Goal: Transaction & Acquisition: Purchase product/service

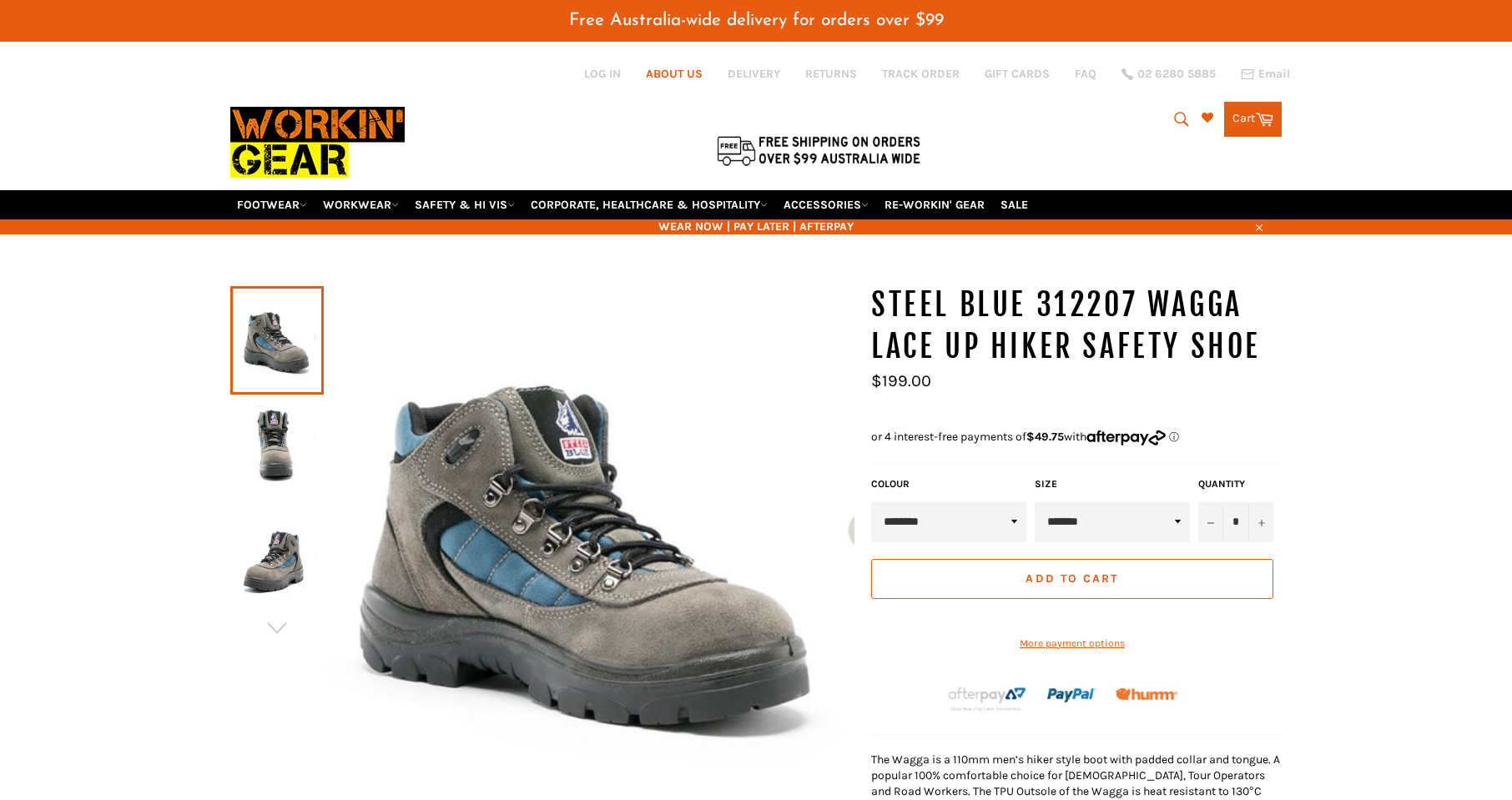
click at [679, 72] on link "ABOUT US" at bounding box center [674, 74] width 57 height 16
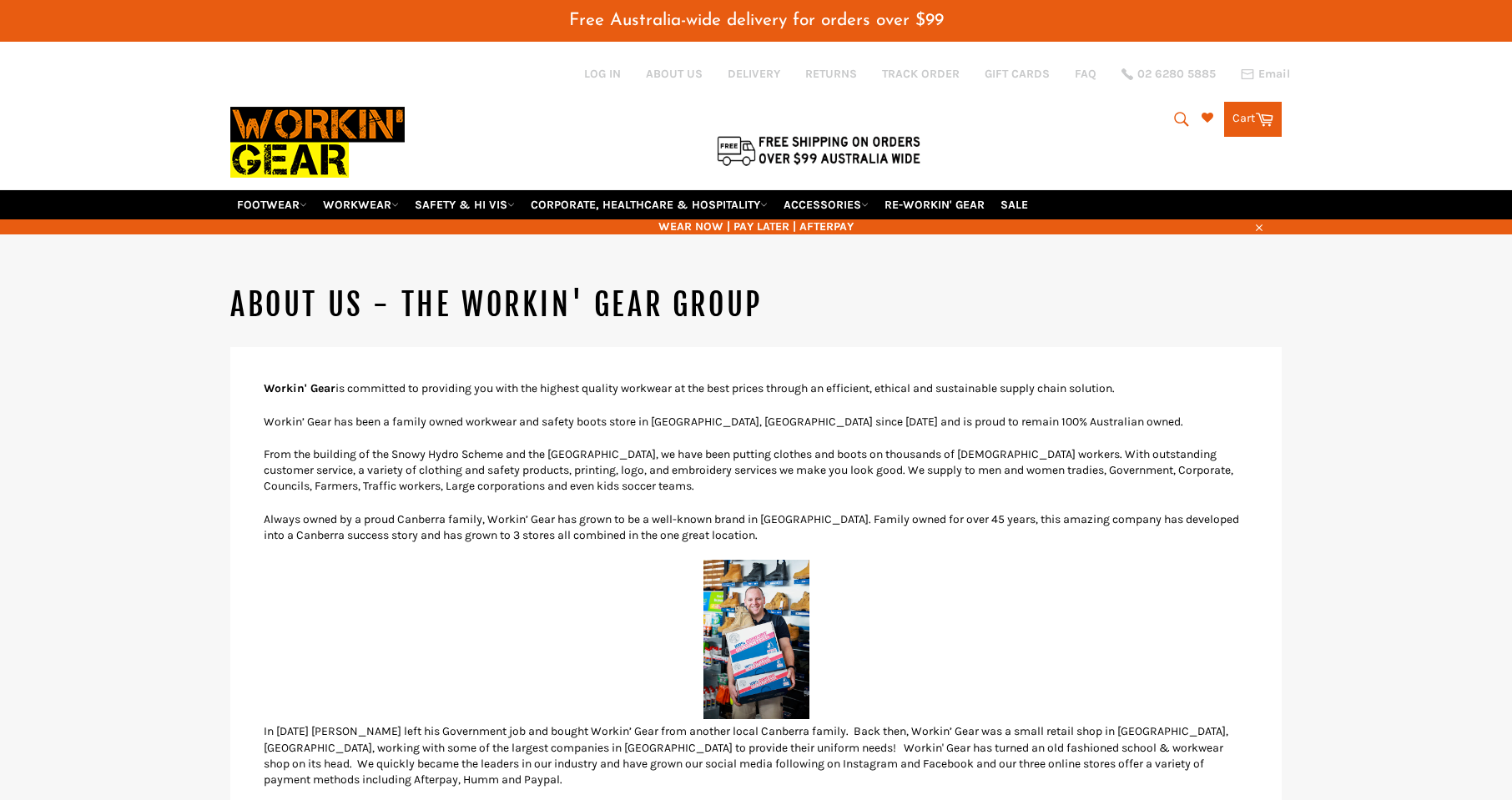
click at [1186, 115] on icon "submit" at bounding box center [1181, 119] width 18 height 18
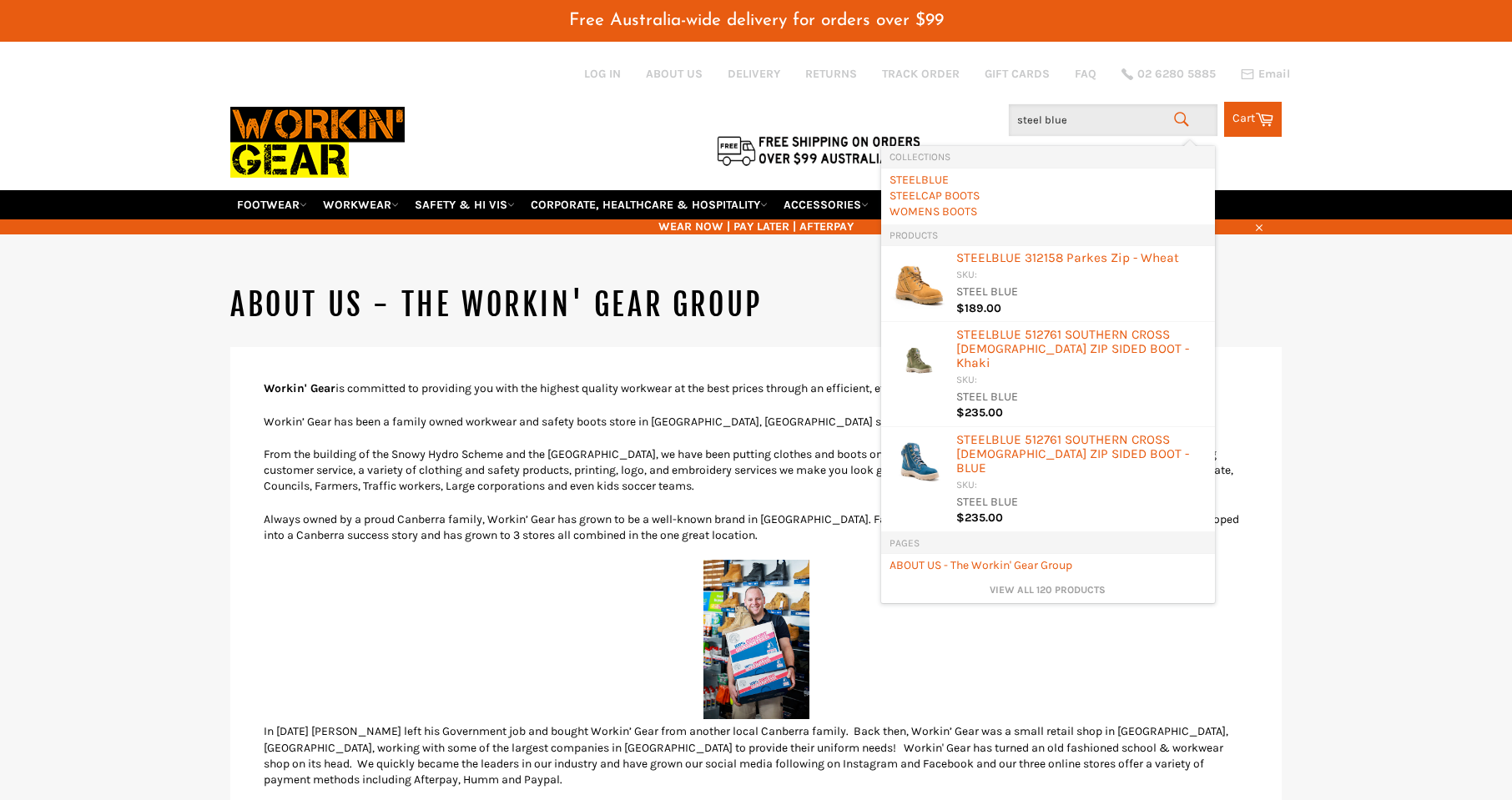
type input "steel blue\"
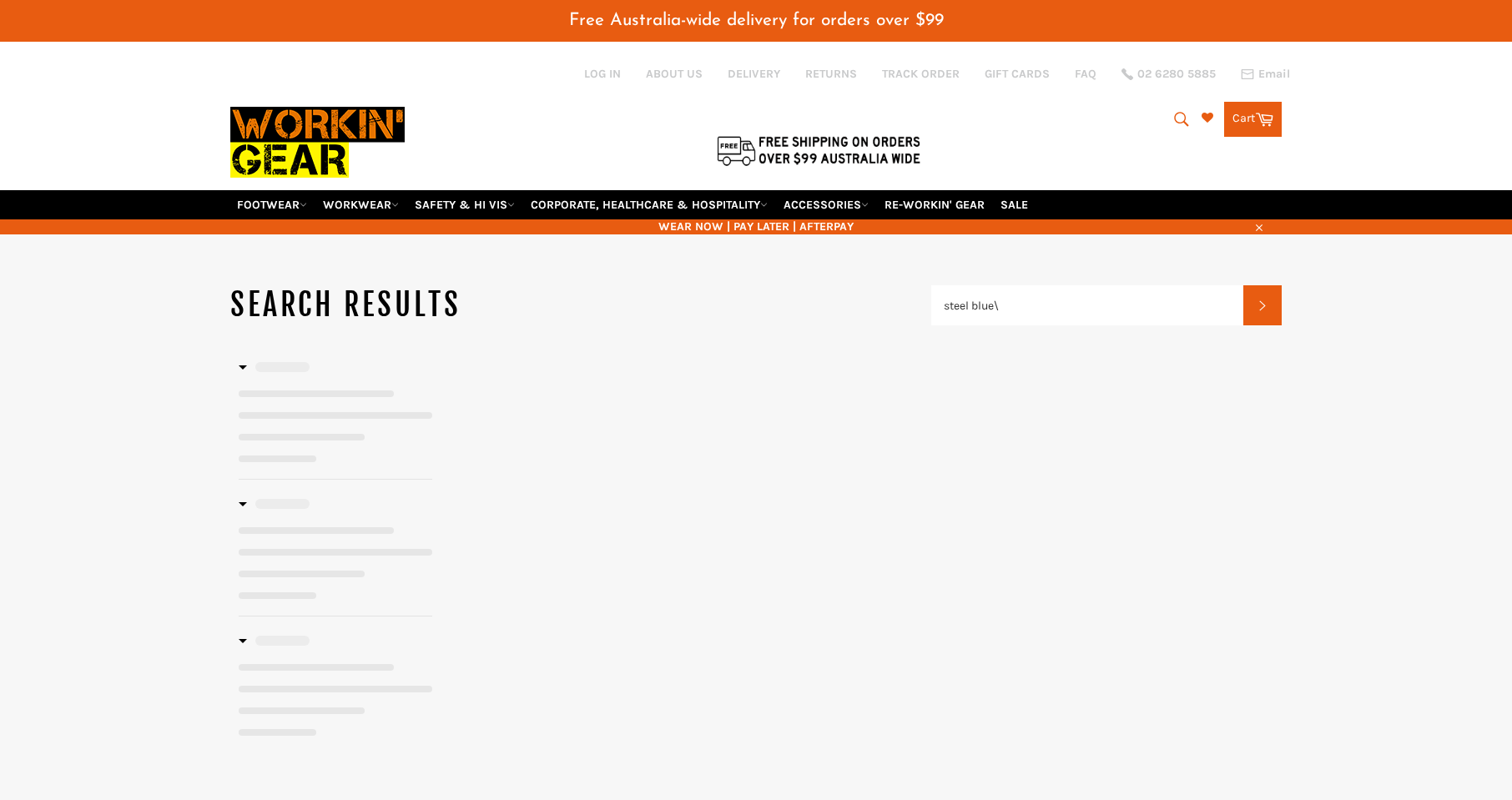
click at [1031, 312] on input "steel blue\" at bounding box center [1087, 305] width 313 height 40
type input "steel blue"
click at [1243, 285] on button "Search" at bounding box center [1262, 305] width 39 height 40
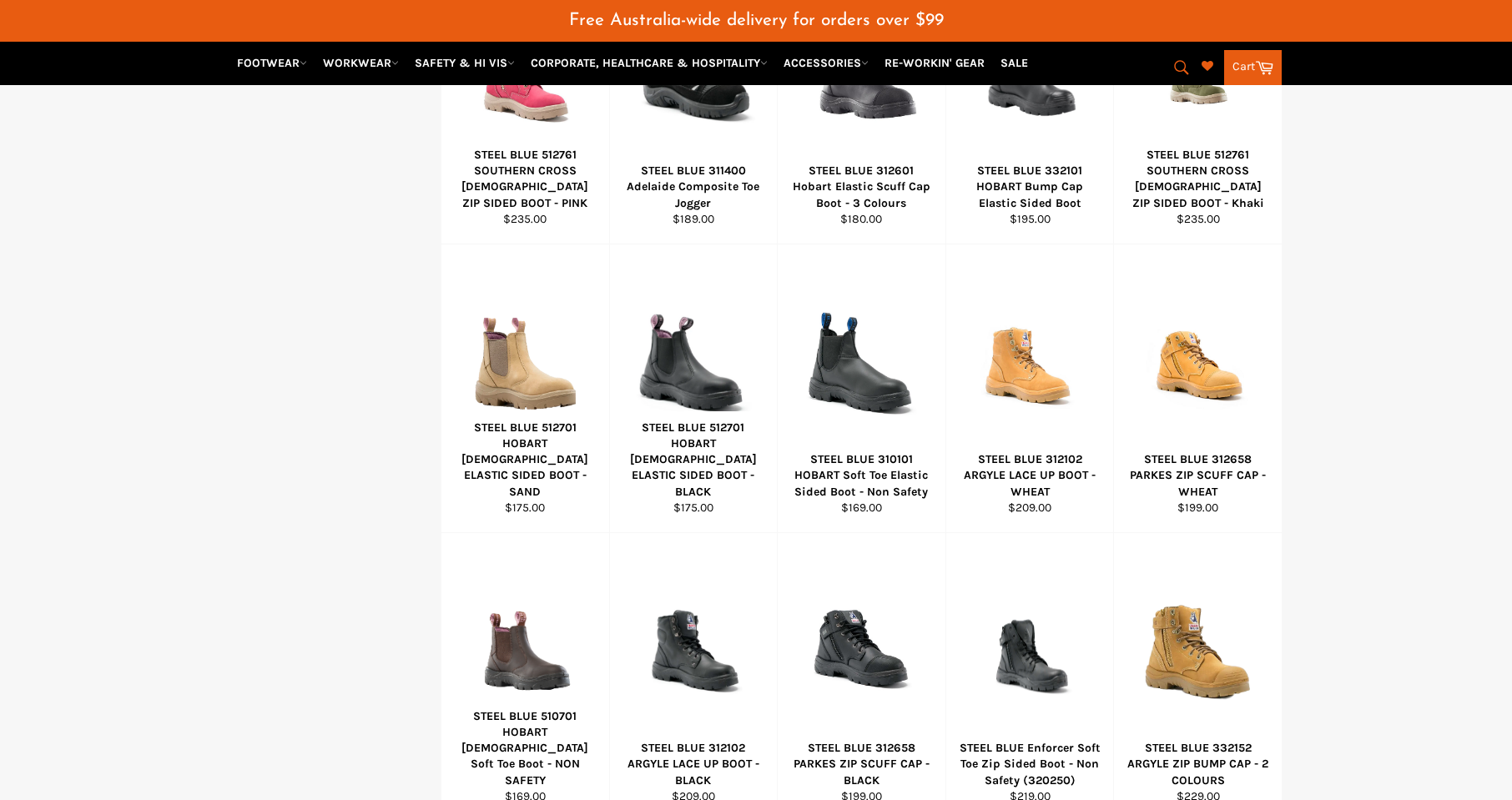
scroll to position [41, 0]
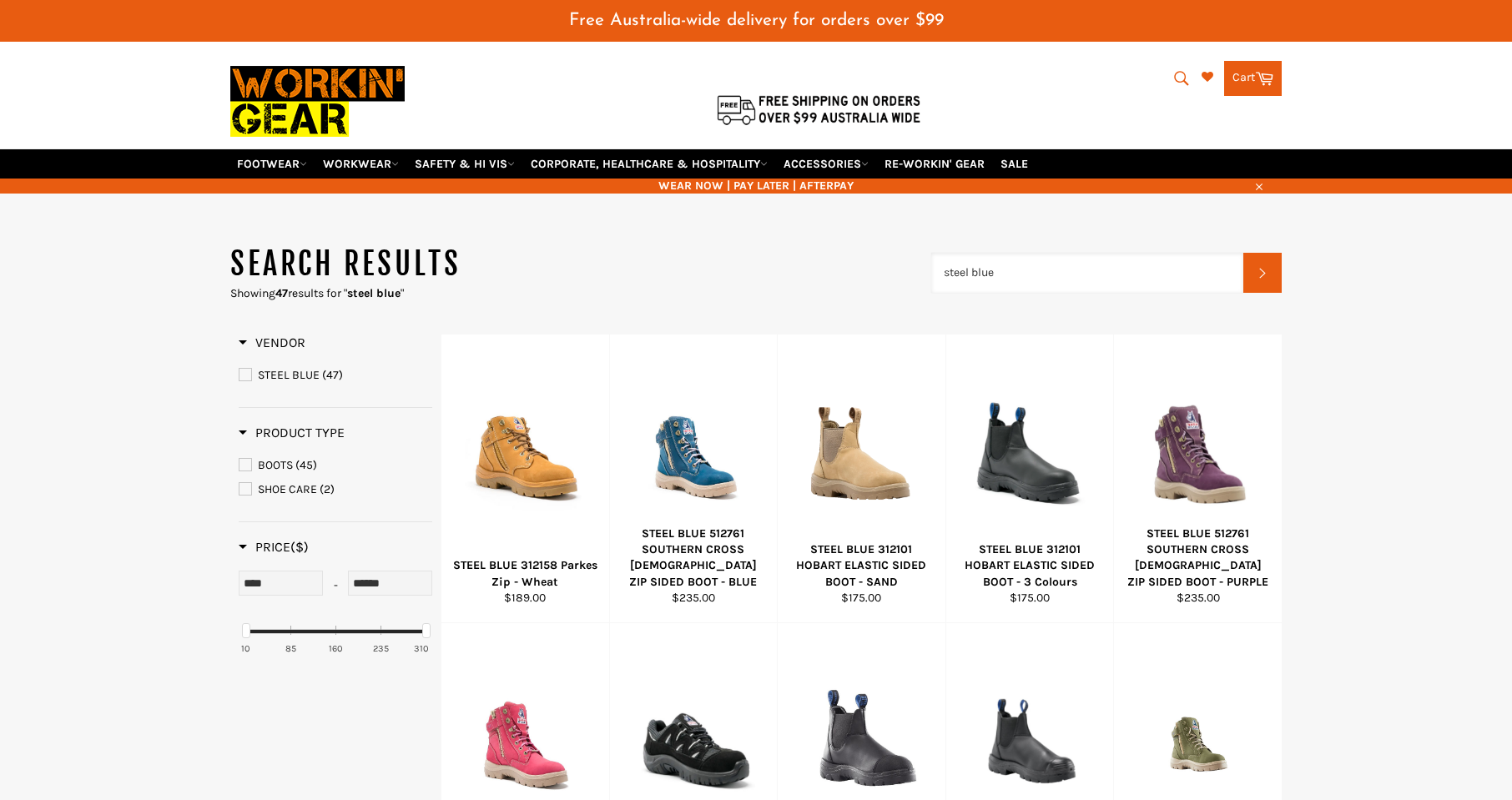
drag, startPoint x: 1036, startPoint y: 263, endPoint x: 639, endPoint y: 276, distance: 397.2
click at [695, 284] on header "Search results Showing 47 results for " steel blue " steel blue Search" at bounding box center [756, 272] width 1051 height 58
type input "q"
type input "wagga"
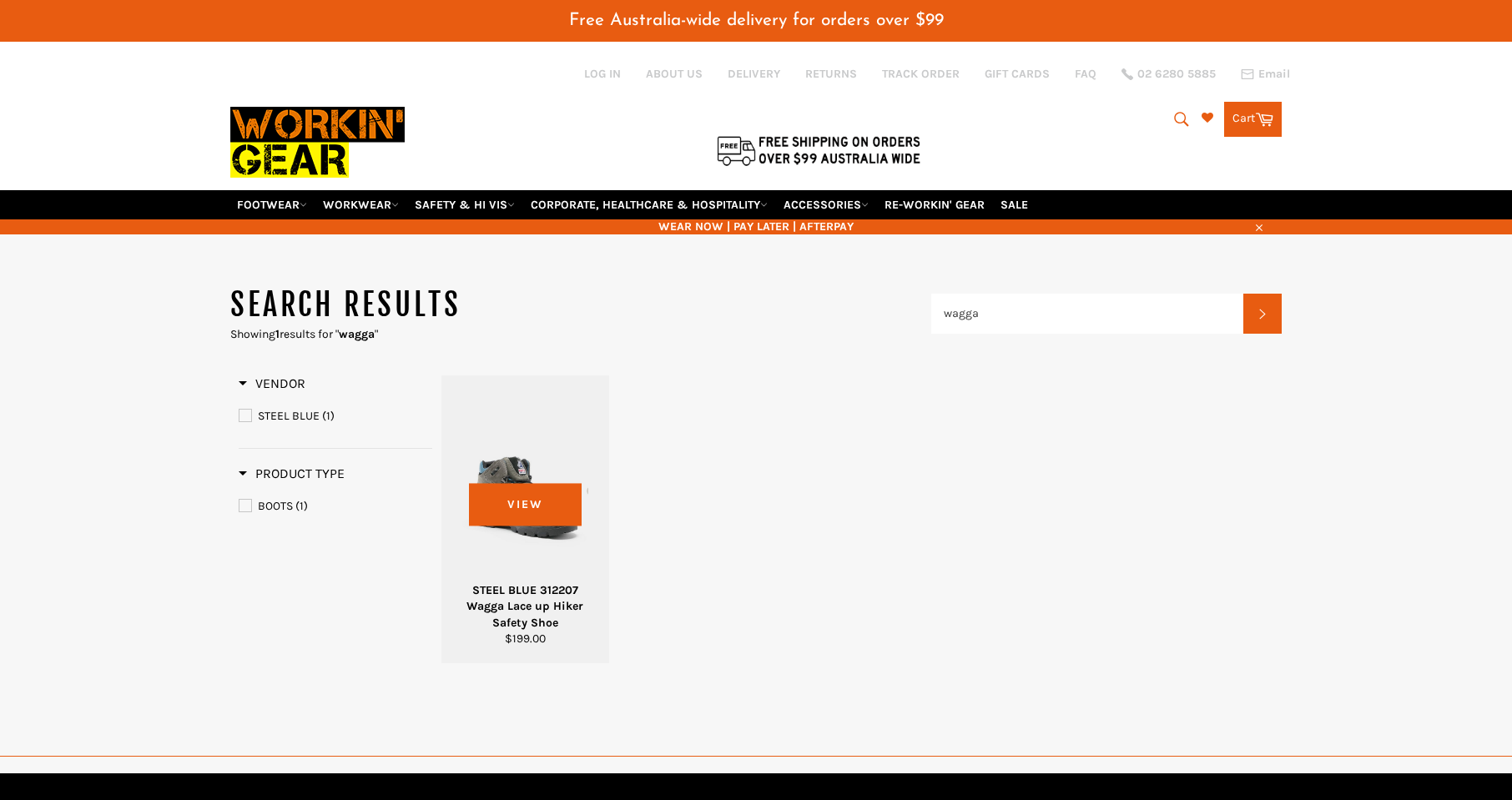
click at [532, 607] on div "STEEL BLUE 312207 Wagga Lace up Hiker Safety Shoe" at bounding box center [526, 606] width 147 height 48
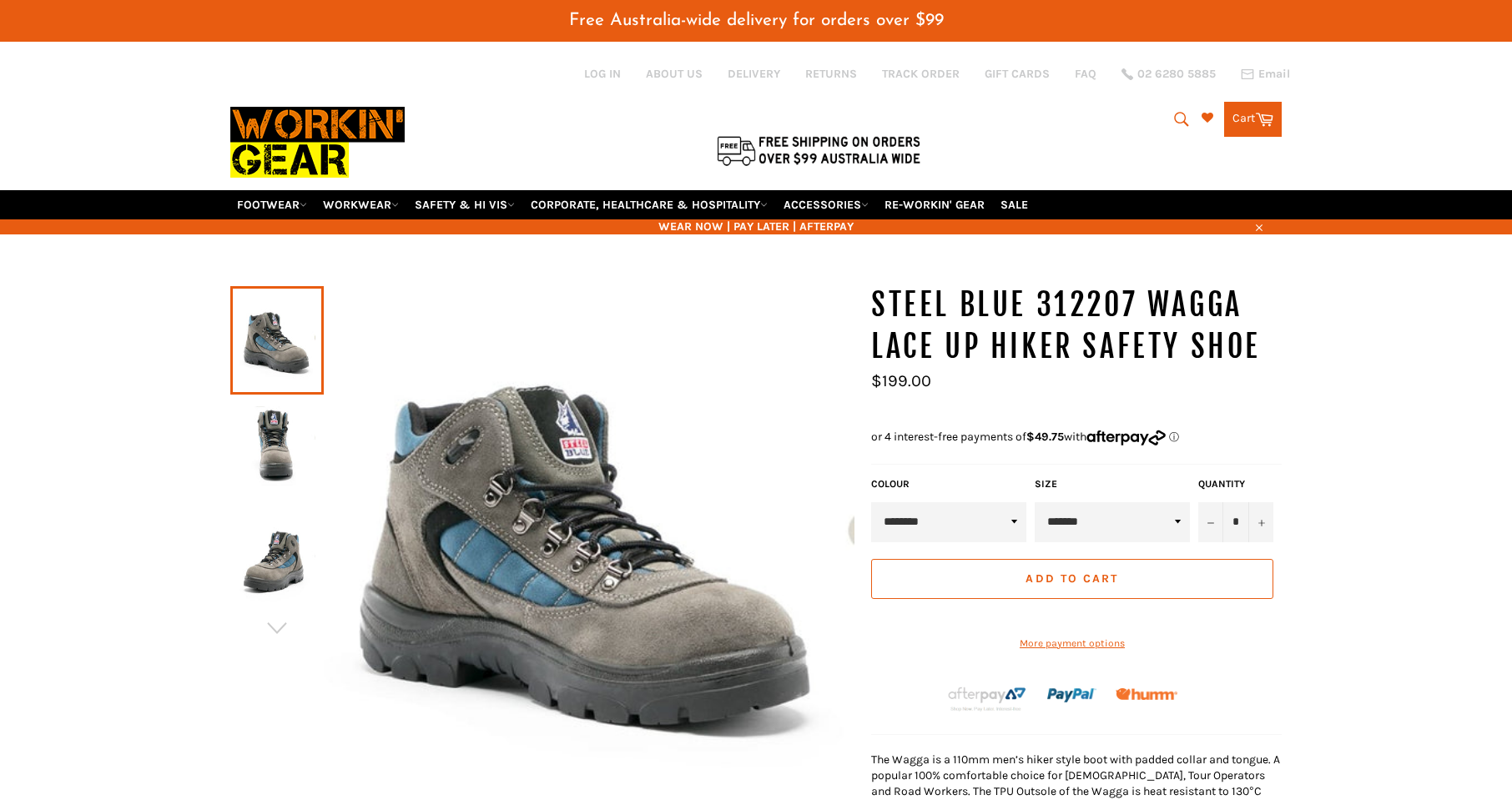
click at [1016, 523] on select "********" at bounding box center [948, 523] width 155 height 40
click at [1177, 524] on select "**********" at bounding box center [1112, 523] width 155 height 40
select select "*******"
click at [1035, 502] on select "**********" at bounding box center [1112, 523] width 155 height 40
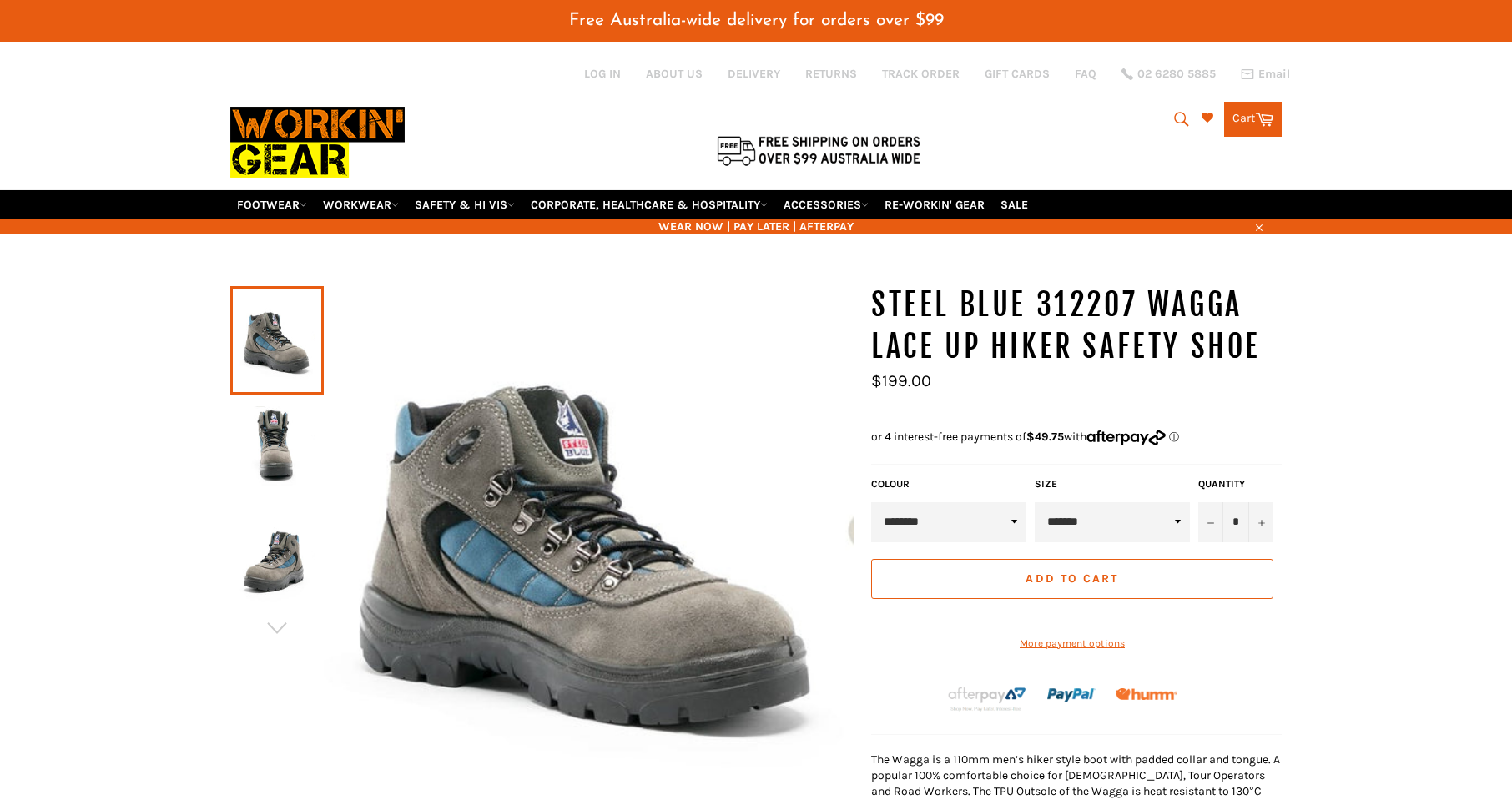
click at [1006, 575] on button "Add to Cart" at bounding box center [1072, 579] width 402 height 40
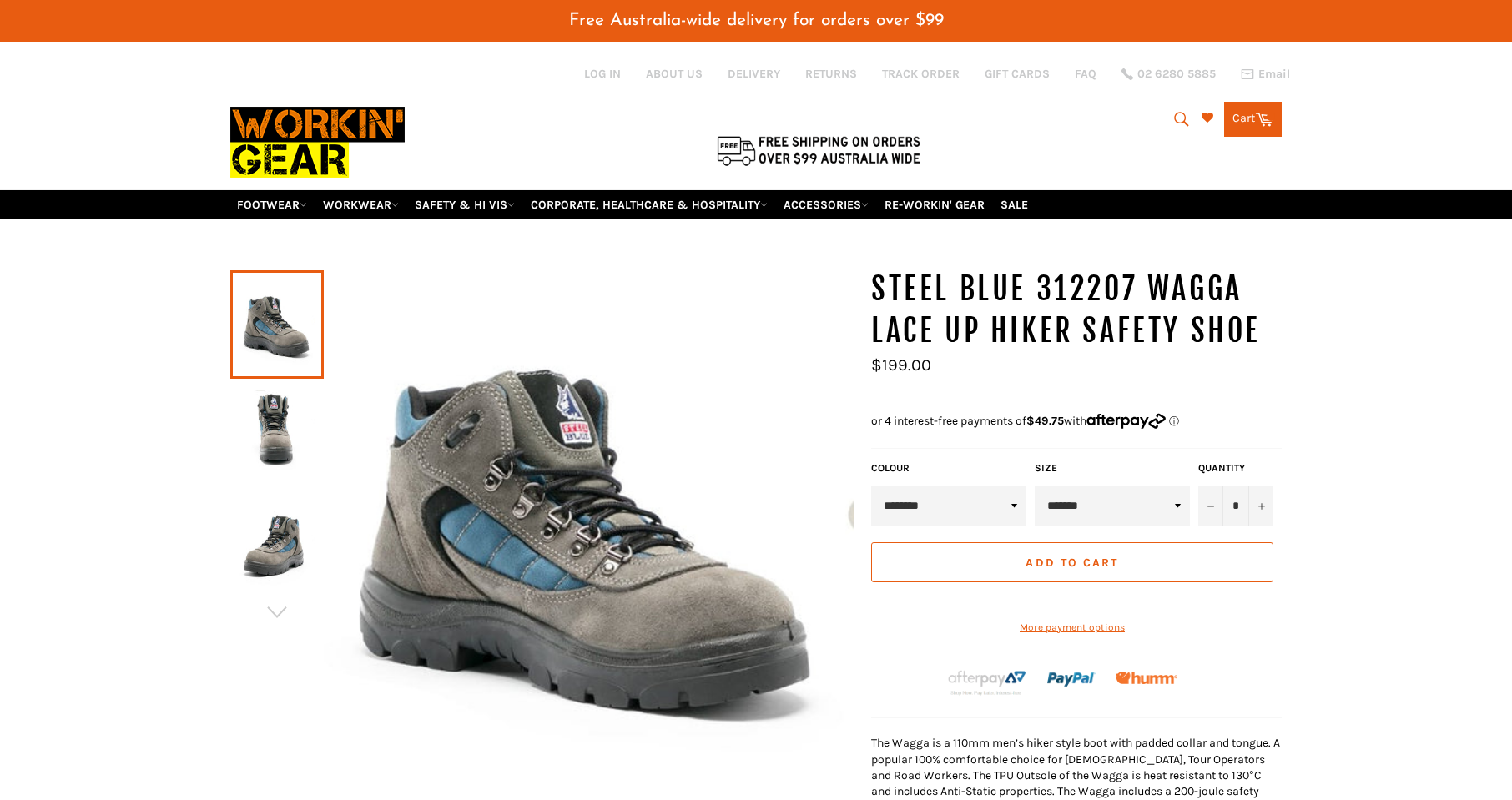
click at [1075, 556] on span "Add to Cart" at bounding box center [1072, 563] width 93 height 14
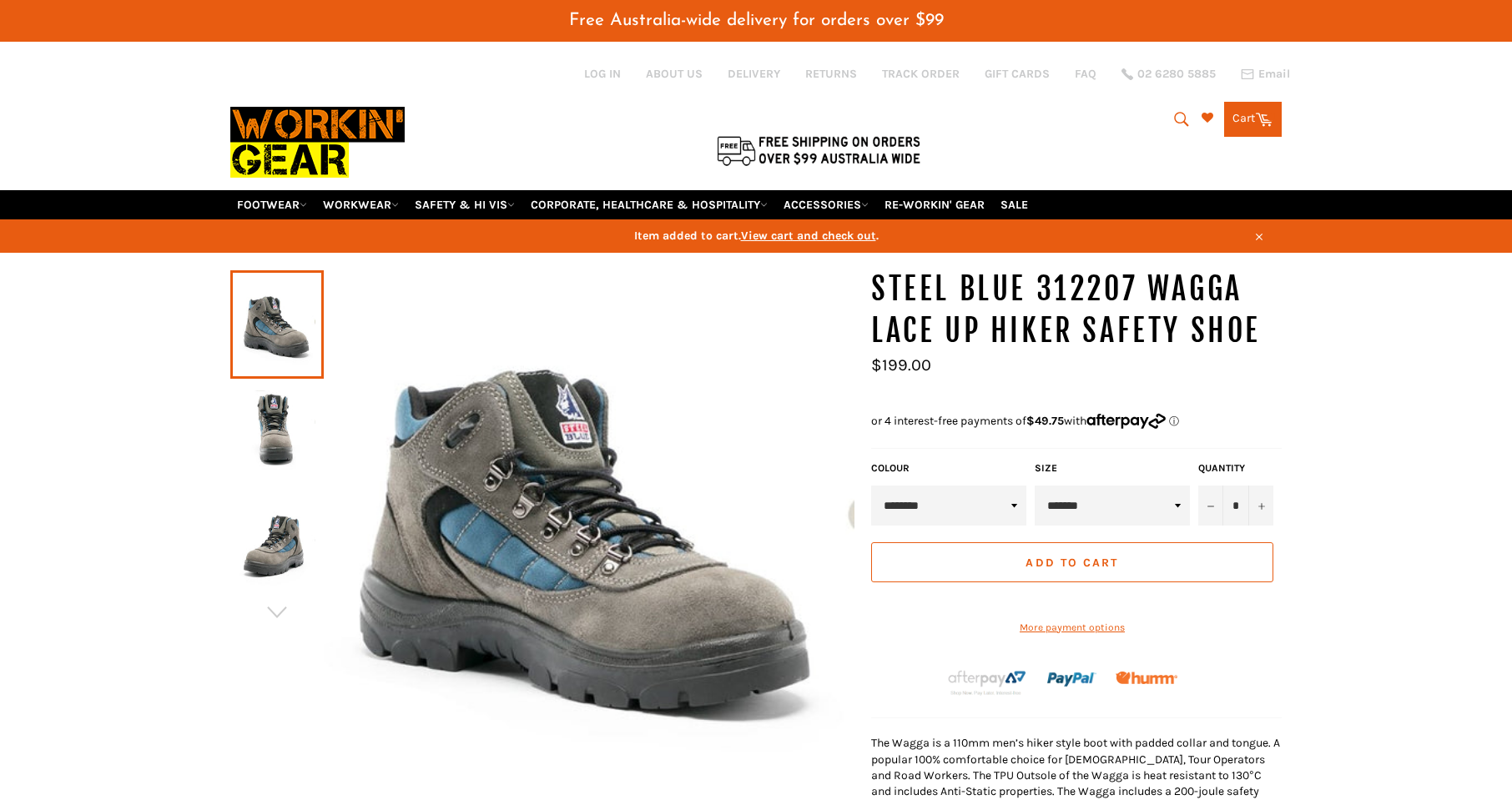
click at [812, 235] on span "View cart and check out" at bounding box center [809, 235] width 135 height 14
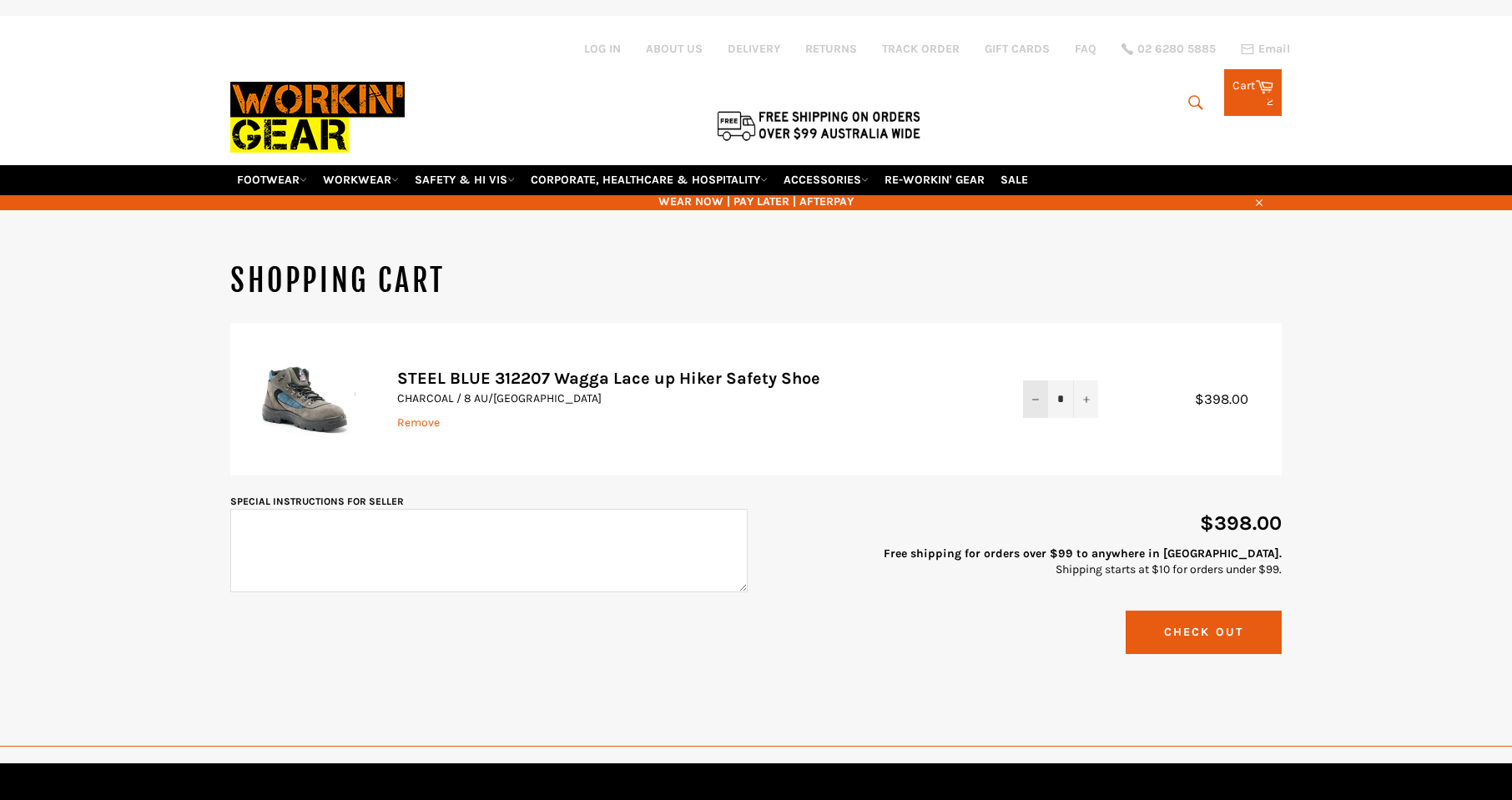
click at [1034, 403] on icon "Reduce item quantity by one" at bounding box center [1036, 400] width 7 height 7
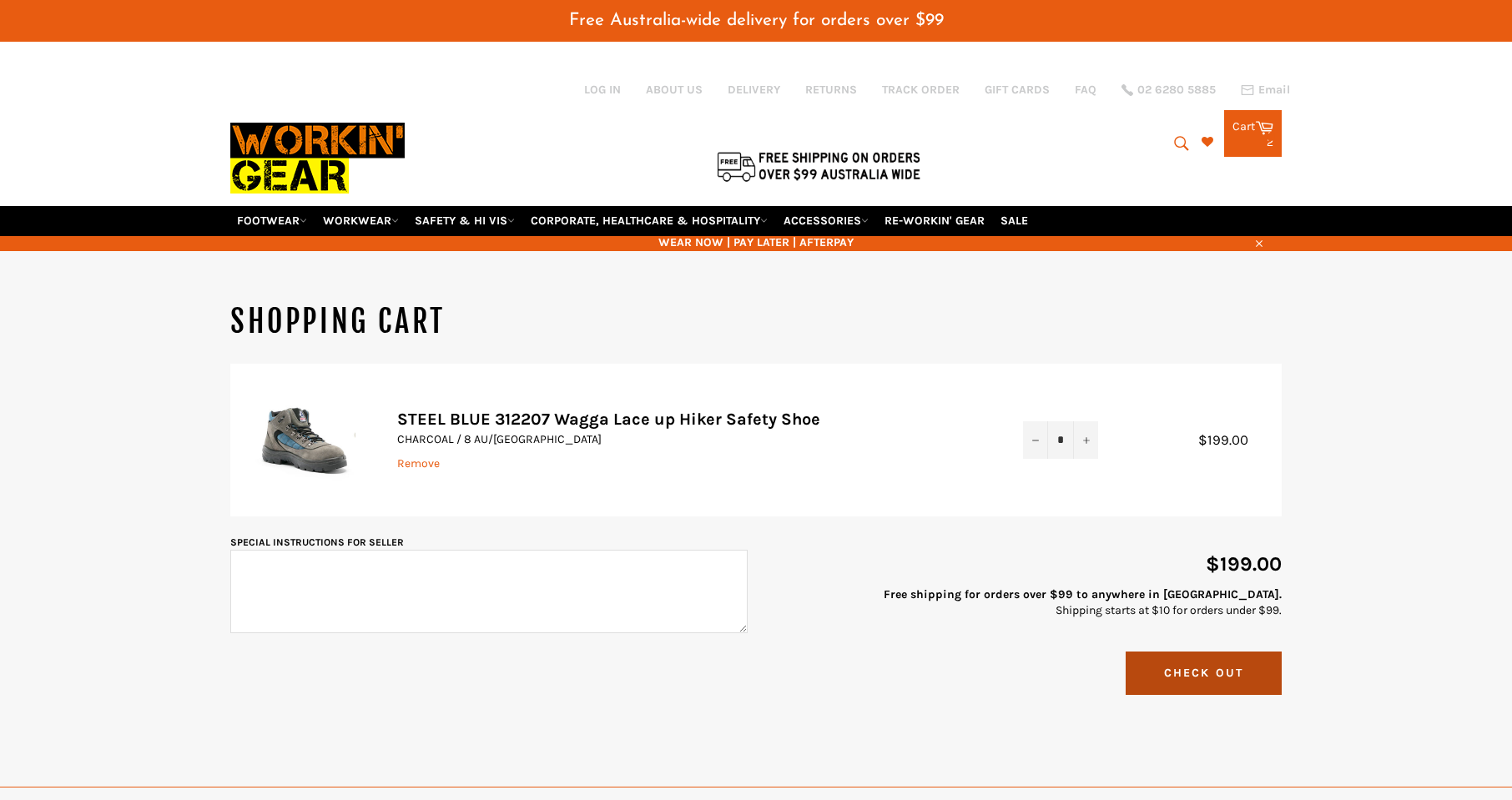
scroll to position [473, 27]
